Goal: Find specific page/section: Find specific page/section

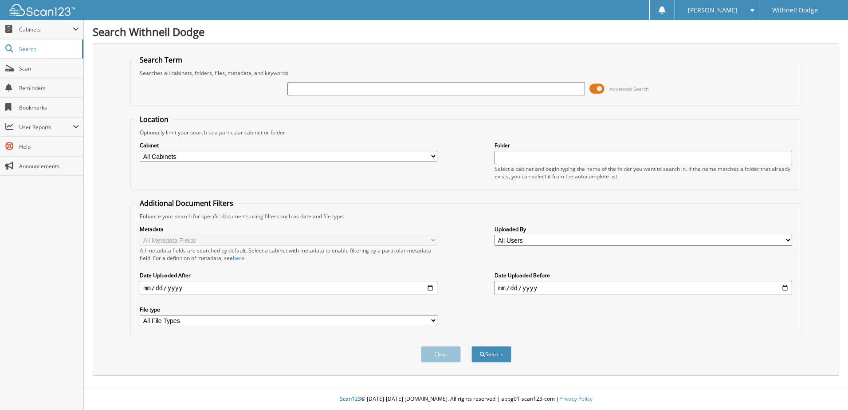
click at [600, 87] on span at bounding box center [596, 88] width 15 height 13
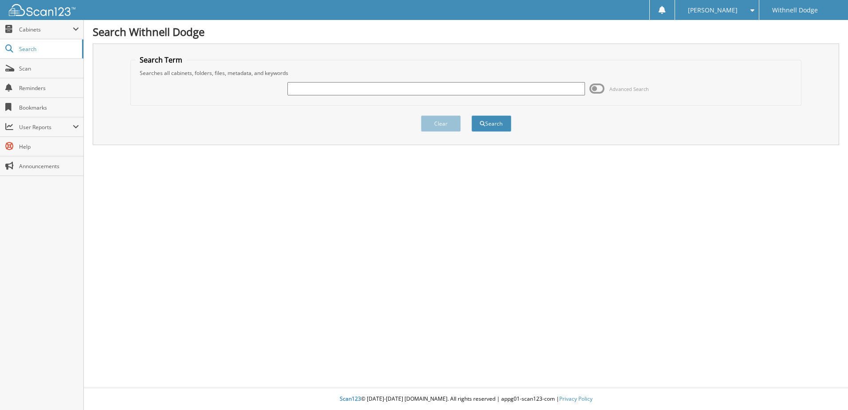
click at [519, 91] on input "text" at bounding box center [435, 88] width 297 height 13
type input "p1072"
click at [471, 115] on button "Search" at bounding box center [491, 123] width 40 height 16
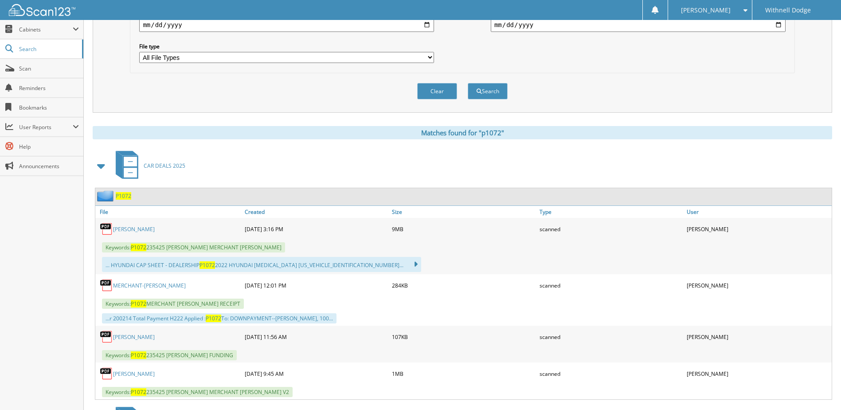
scroll to position [355, 0]
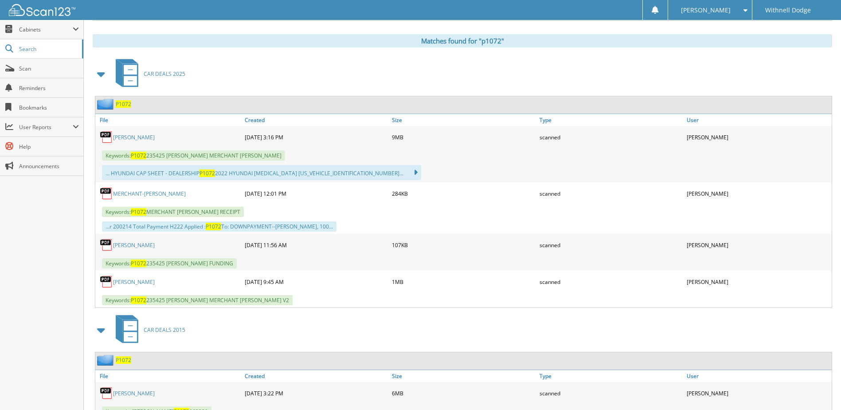
click at [126, 137] on link "[PERSON_NAME]" at bounding box center [134, 137] width 42 height 8
click at [137, 136] on link "[PERSON_NAME]" at bounding box center [134, 137] width 42 height 8
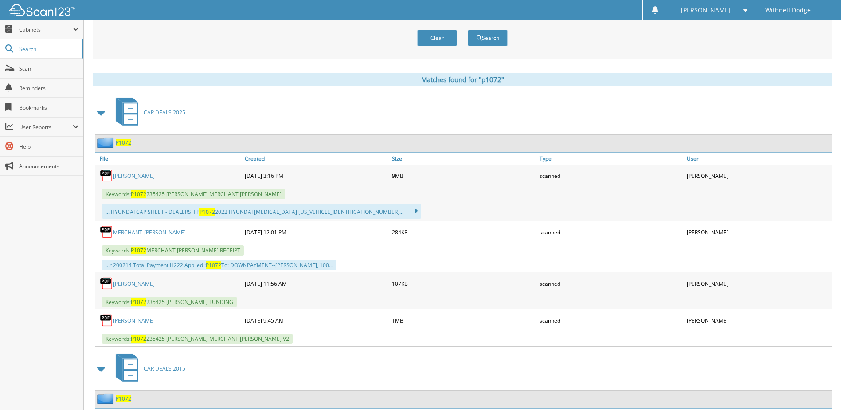
scroll to position [310, 0]
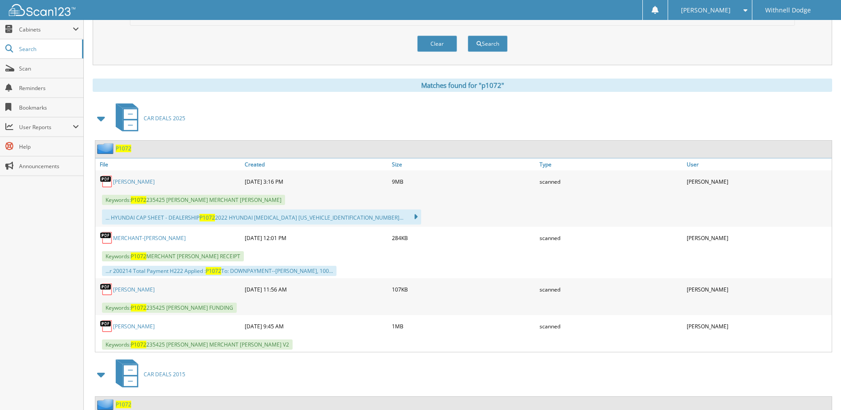
click at [143, 179] on link "[PERSON_NAME]" at bounding box center [134, 182] width 42 height 8
click at [146, 180] on link "[PERSON_NAME]" at bounding box center [134, 182] width 42 height 8
click at [447, 41] on button "Clear" at bounding box center [437, 43] width 40 height 16
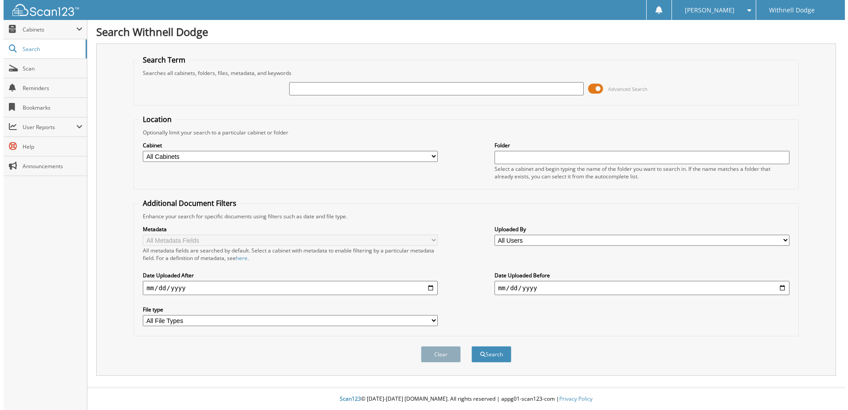
scroll to position [0, 0]
click at [599, 90] on span at bounding box center [596, 88] width 15 height 13
